Goal: Information Seeking & Learning: Find specific page/section

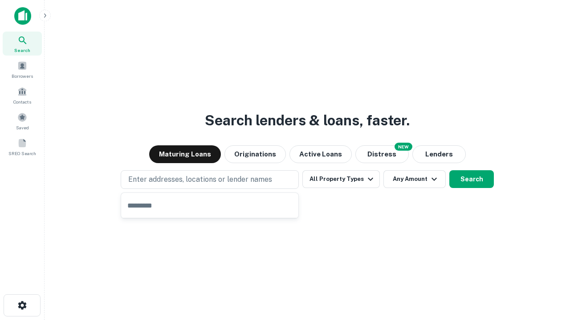
type input "**********"
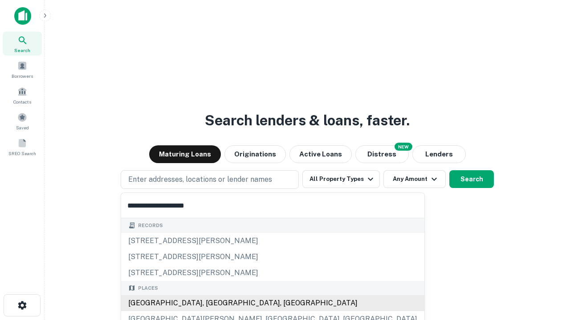
click at [213, 303] on div "Santa Monica, CA, USA" at bounding box center [272, 303] width 303 height 16
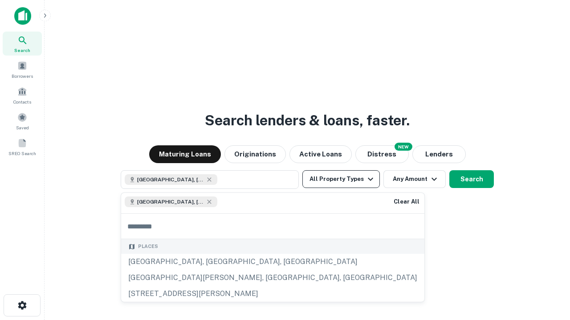
click at [341, 179] on button "All Property Types" at bounding box center [340, 179] width 77 height 18
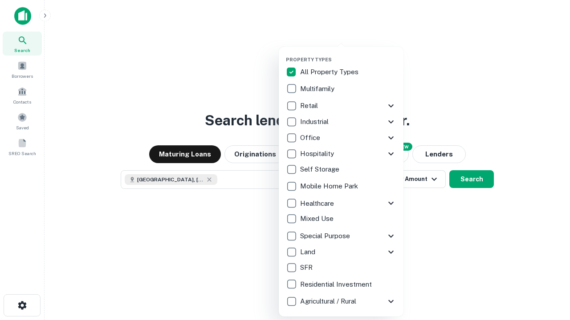
click at [348, 54] on button "button" at bounding box center [348, 54] width 125 height 0
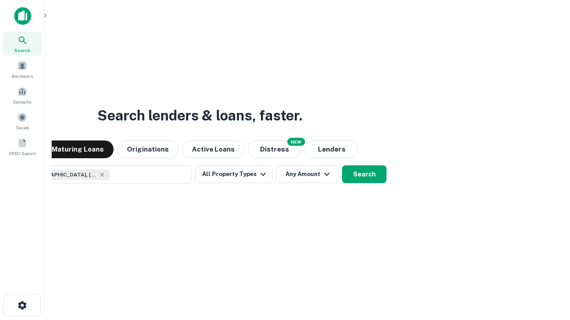
scroll to position [14, 0]
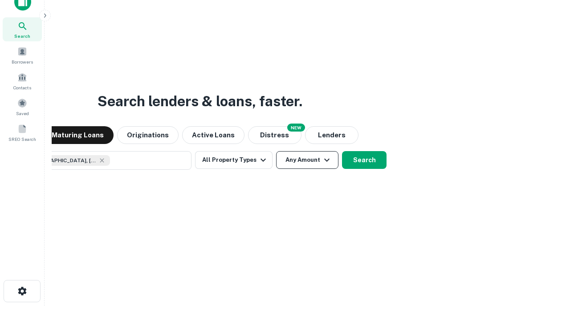
click at [276, 151] on button "Any Amount" at bounding box center [307, 160] width 62 height 18
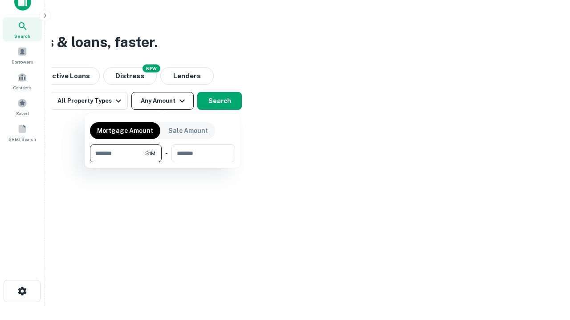
type input "*******"
click at [162, 162] on button "button" at bounding box center [162, 162] width 145 height 0
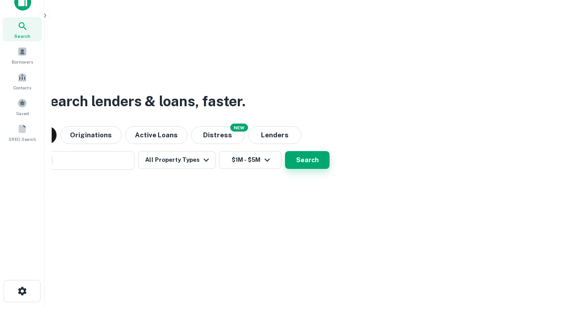
click at [285, 151] on button "Search" at bounding box center [307, 160] width 44 height 18
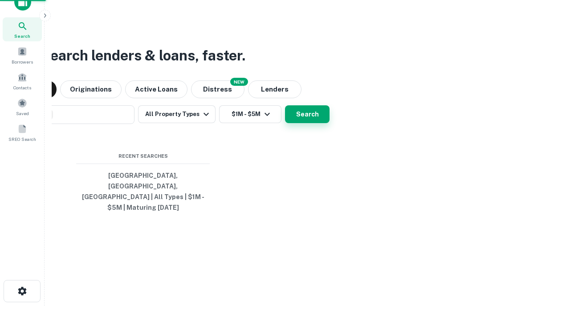
scroll to position [29, 252]
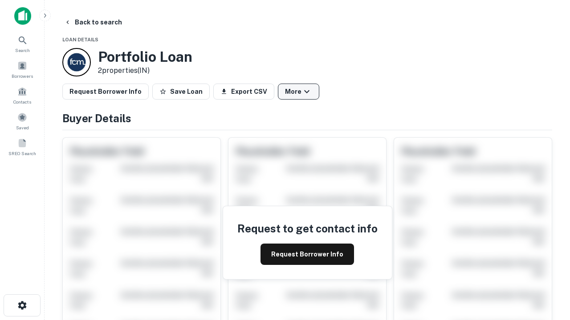
click at [298, 92] on button "More" at bounding box center [298, 92] width 41 height 16
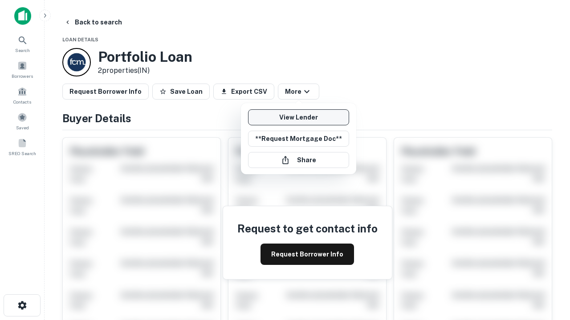
click at [298, 117] on link "View Lender" at bounding box center [298, 117] width 101 height 16
